Goal: Communication & Community: Answer question/provide support

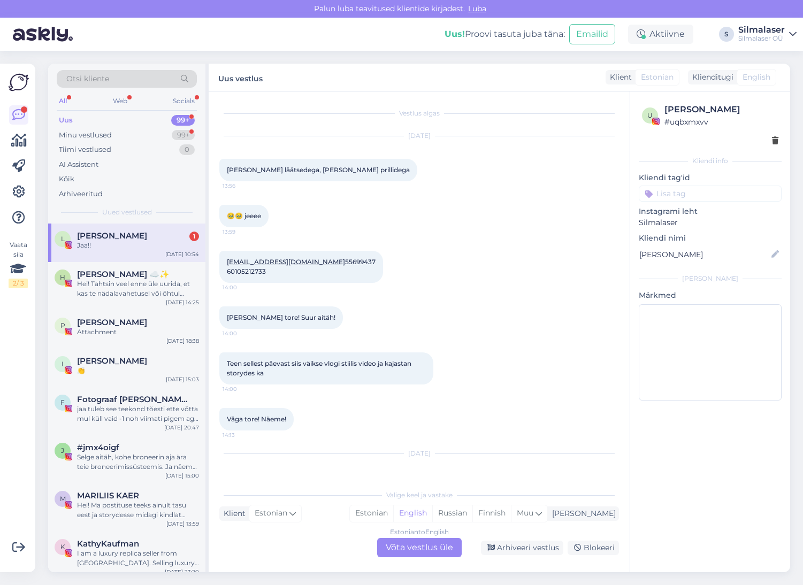
scroll to position [2497, 0]
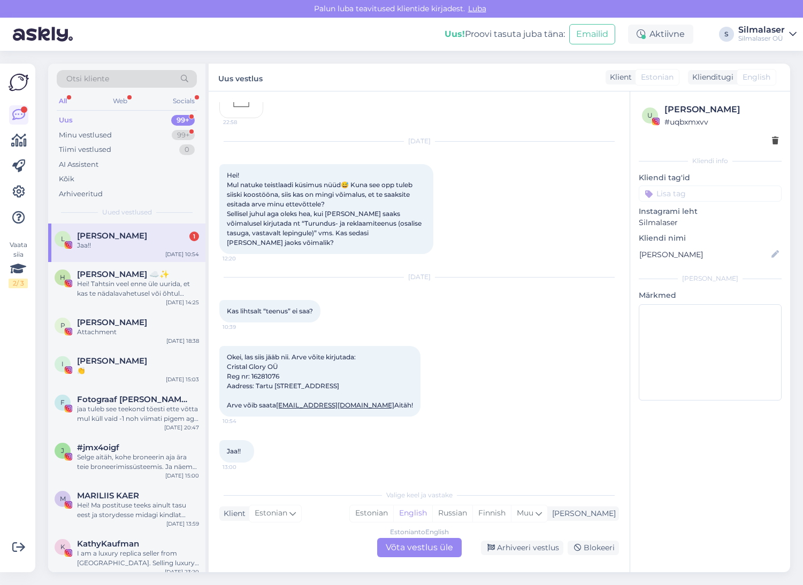
click at [110, 244] on div "Jaa!!" at bounding box center [138, 246] width 122 height 10
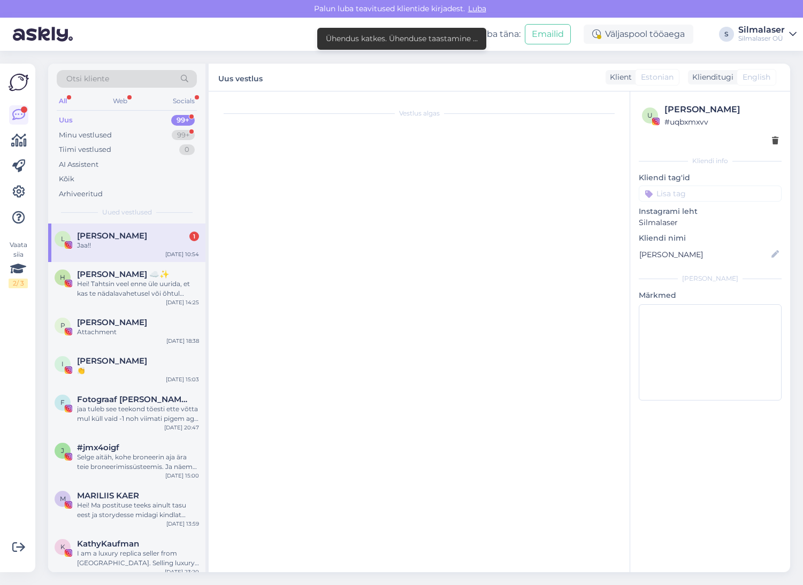
scroll to position [0, 0]
click at [110, 244] on div "Jaa!!" at bounding box center [138, 246] width 122 height 10
click at [72, 120] on div "Uus" at bounding box center [66, 120] width 14 height 11
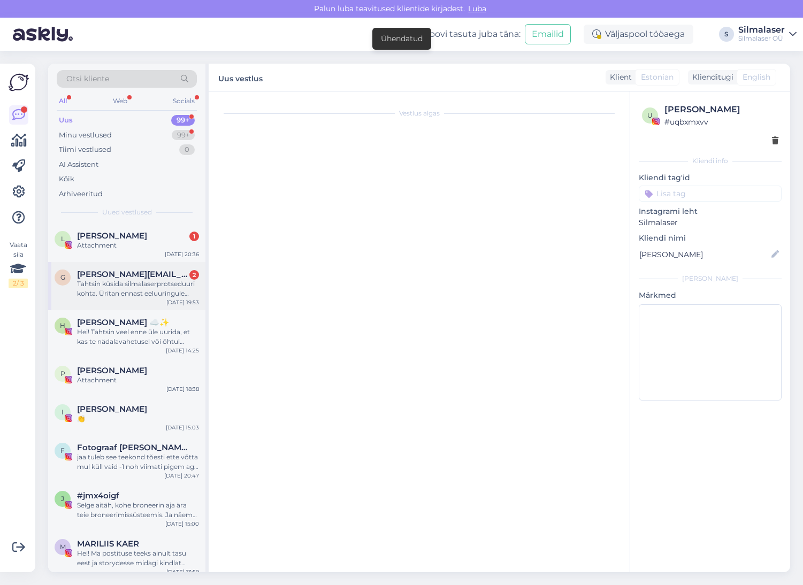
click at [106, 281] on div "Tahtsin küsida silmalaserprotseduuri kohta. Üritan ennast eeluuringule registre…" at bounding box center [138, 288] width 122 height 19
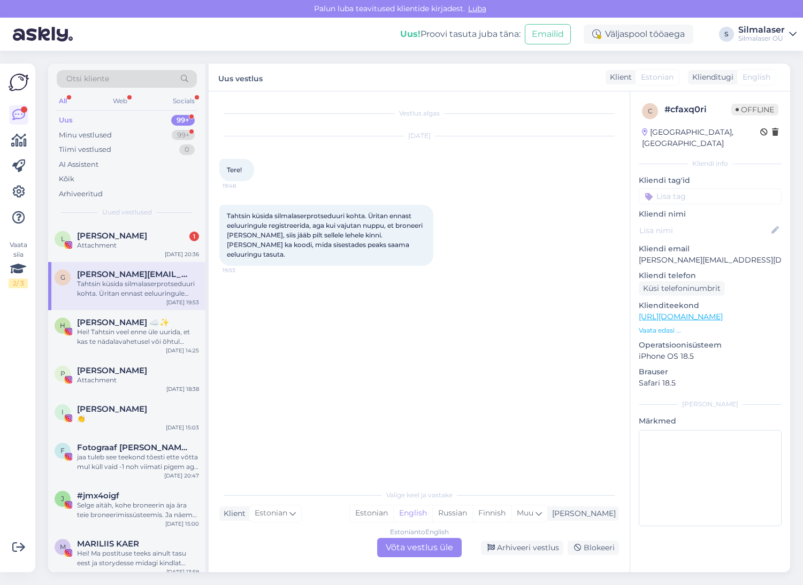
click at [408, 554] on div "Estonian to English Võta vestlus üle" at bounding box center [419, 547] width 85 height 19
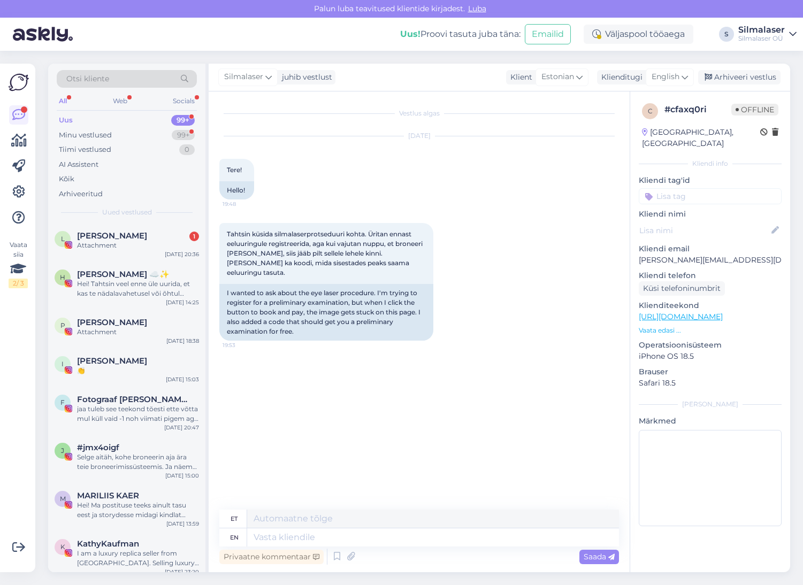
click at [685, 73] on icon at bounding box center [684, 77] width 6 height 12
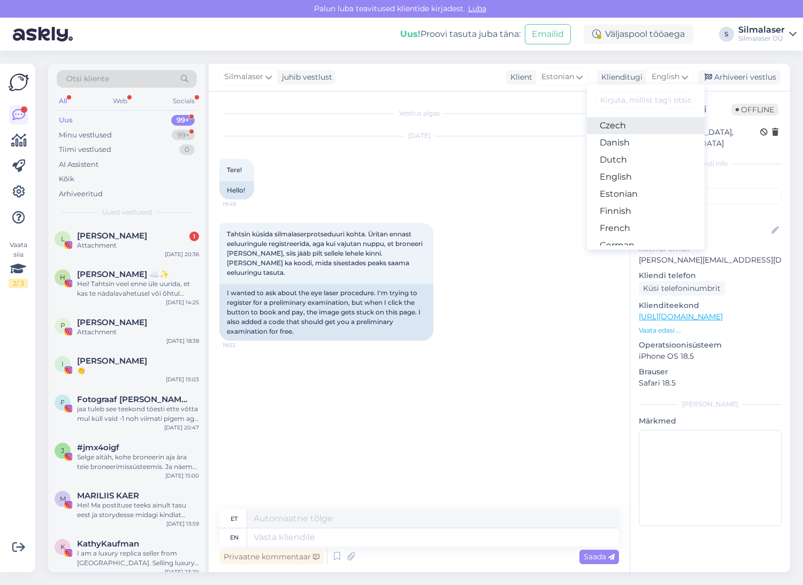
scroll to position [73, 0]
click at [650, 188] on link "Estonian" at bounding box center [646, 188] width 118 height 17
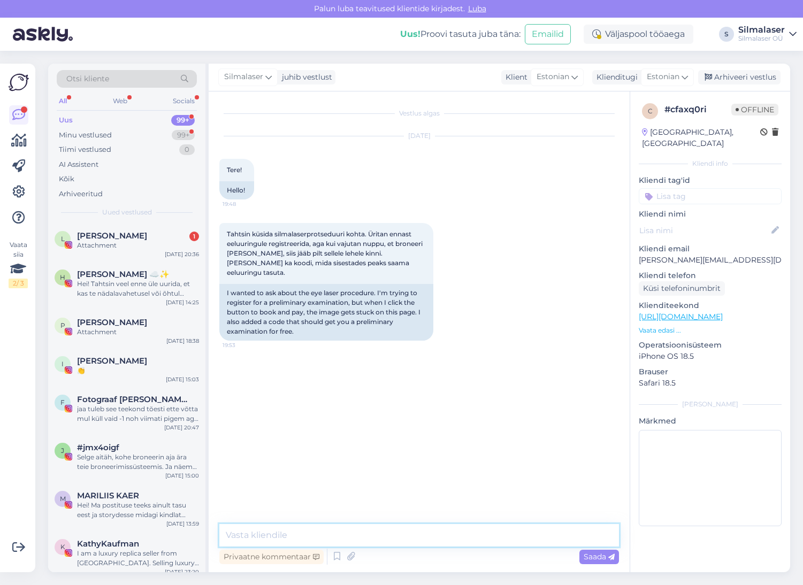
click at [263, 539] on textarea at bounding box center [419, 535] width 400 height 22
click at [240, 535] on textarea "Terre!" at bounding box center [419, 535] width 400 height 22
click at [315, 533] on textarea "Tere!" at bounding box center [419, 535] width 400 height 22
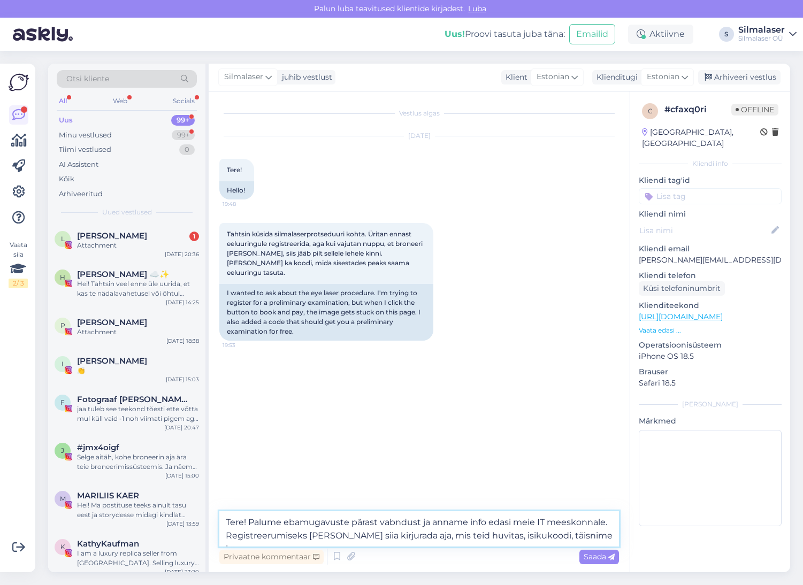
click at [396, 537] on textarea "Tere! Palume ebamugavuste pärast vabndust ja anname info edasi meie IT meeskonn…" at bounding box center [419, 528] width 400 height 35
click at [599, 538] on textarea "Tere! Palume ebamugavuste pärast vabndust ja anname info edasi meie IT meeskonn…" at bounding box center [419, 528] width 400 height 35
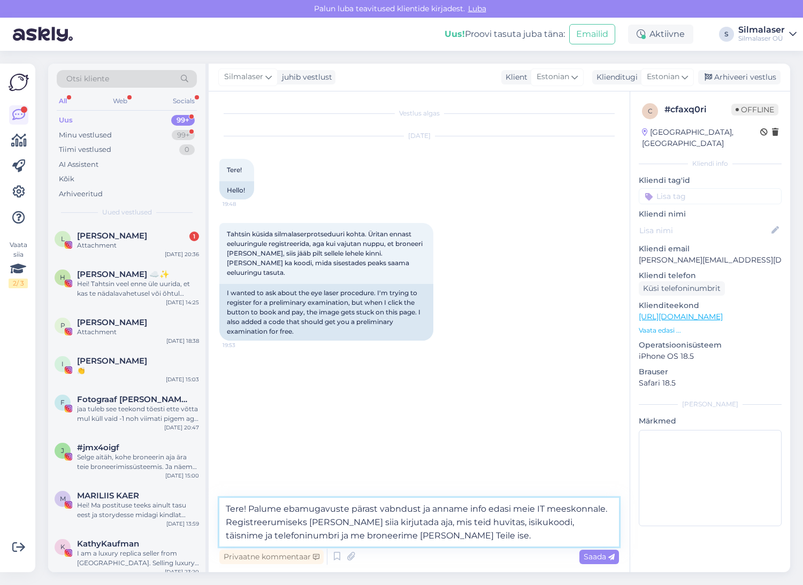
click at [600, 522] on textarea "Tere! Palume ebamugavuste pärast vabndust ja anname info edasi meie IT meeskonn…" at bounding box center [419, 522] width 400 height 49
click at [293, 535] on textarea "Tere! Palume ebamugavuste pärast vabndust ja anname info edasi meie IT meeskonn…" at bounding box center [419, 522] width 400 height 49
type textarea "Tere! Palume ebamugavuste pärast vabndust ja anname info edasi meie IT meeskonn…"
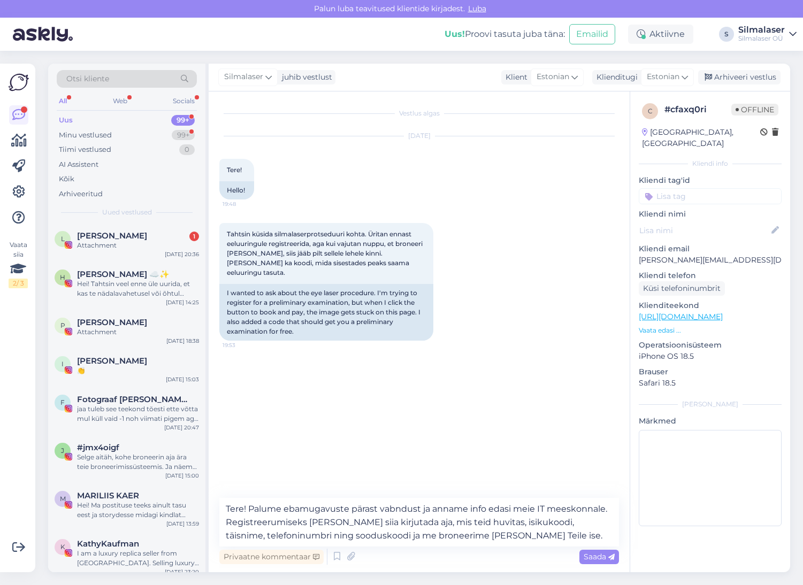
click at [594, 556] on span "Saada" at bounding box center [599, 557] width 31 height 10
